Goal: Task Accomplishment & Management: Manage account settings

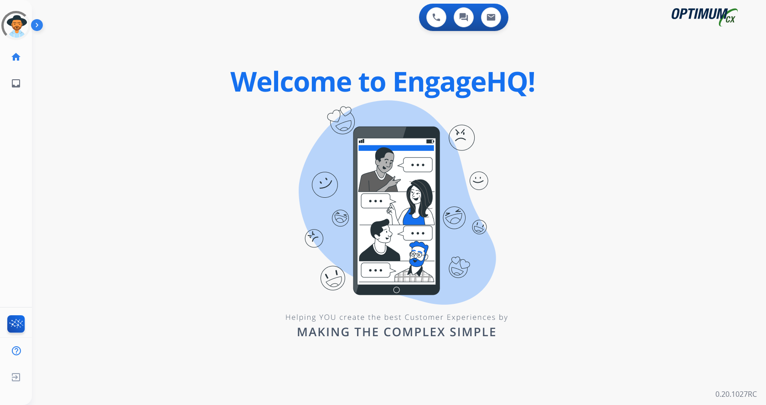
click at [33, 27] on img at bounding box center [39, 26] width 16 height 17
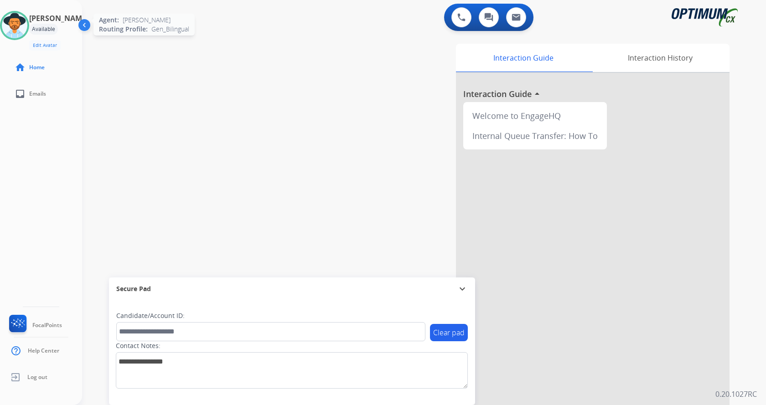
click at [26, 25] on img at bounding box center [15, 26] width 26 height 26
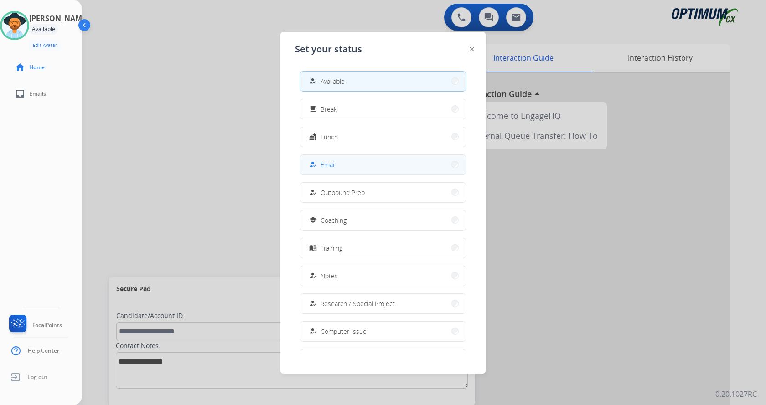
click at [336, 169] on button "how_to_reg Email" at bounding box center [383, 165] width 166 height 20
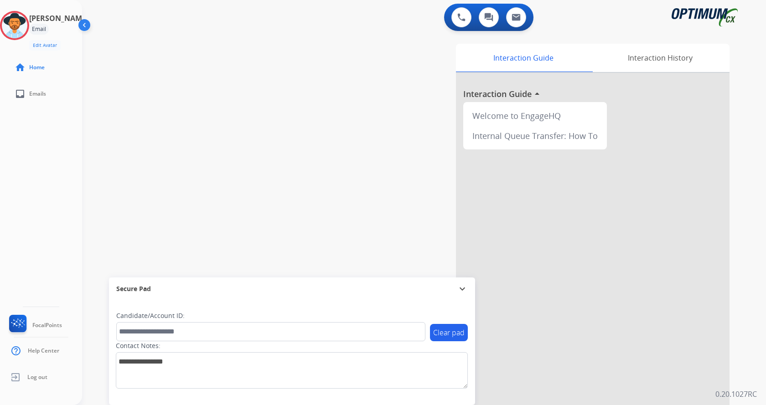
click at [35, 188] on div "[PERSON_NAME] Email Edit Avatar Agent: [PERSON_NAME] Profile: Gen_Bilingual hom…" at bounding box center [41, 202] width 82 height 405
click at [182, 107] on div "swap_horiz Break voice bridge close_fullscreen Connect 3-Way Call merge_type Se…" at bounding box center [413, 223] width 662 height 380
click at [205, 102] on div "swap_horiz Break voice bridge close_fullscreen Connect 3-Way Call merge_type Se…" at bounding box center [413, 223] width 662 height 380
